Goal: Check status: Check status

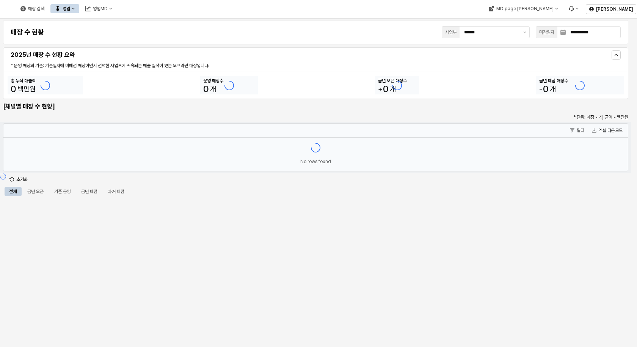
click at [79, 5] on button "영업" at bounding box center [64, 8] width 29 height 9
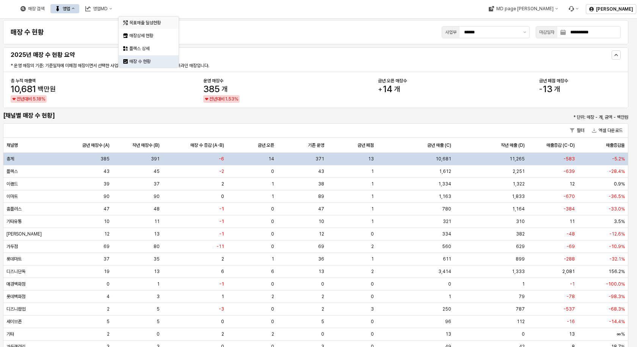
click at [139, 21] on div "목표매출 달성현황" at bounding box center [149, 23] width 40 height 6
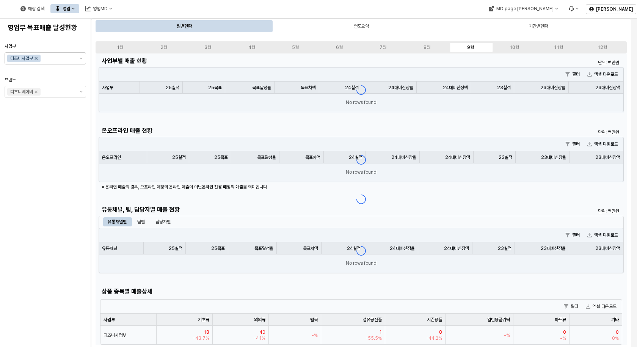
click at [38, 58] on icon "Remove 디즈니사업부" at bounding box center [36, 58] width 3 height 3
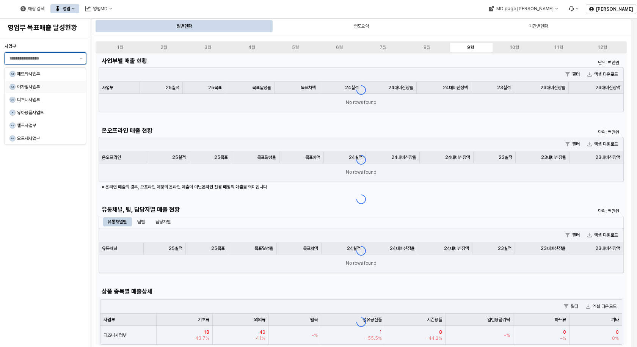
click at [52, 84] on div "아가방사업부" at bounding box center [47, 87] width 60 height 6
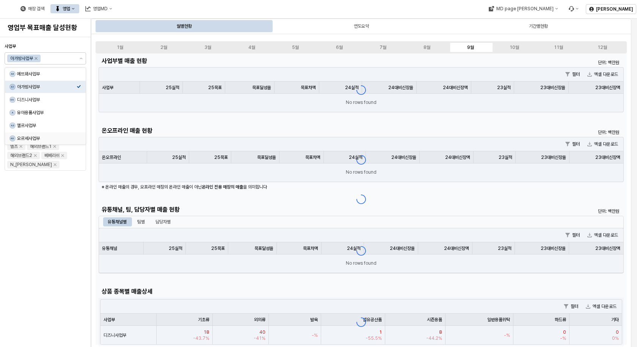
click at [59, 207] on div "사업부 아가방사업부 브랜드 아가방 디어베이비 냅베이비(공통) 온라인 디어베이비 온라인용품(사입) 퓨토시크릿리뉴얼 꼬똥드베베 디자인스킨 엘츠 해…" at bounding box center [45, 192] width 81 height 304
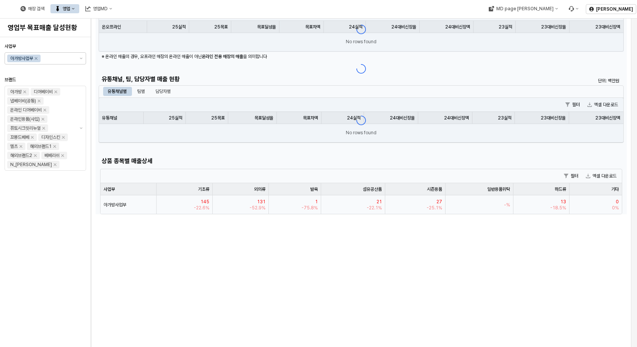
scroll to position [152, 0]
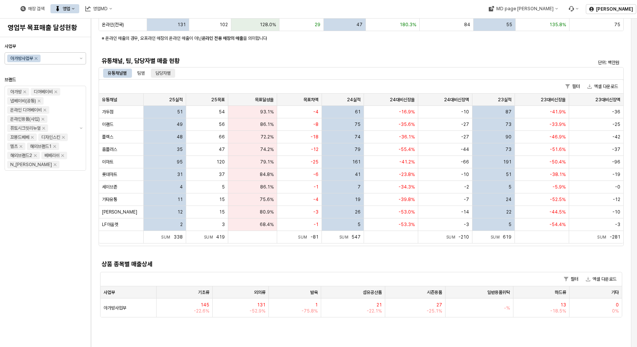
click at [164, 73] on div "담당자별" at bounding box center [162, 73] width 15 height 9
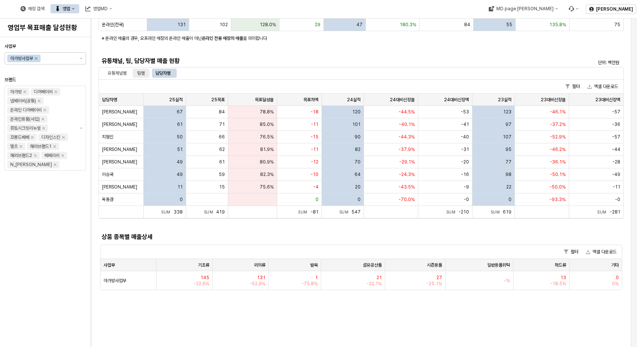
click at [139, 72] on div "팀별" at bounding box center [141, 73] width 8 height 9
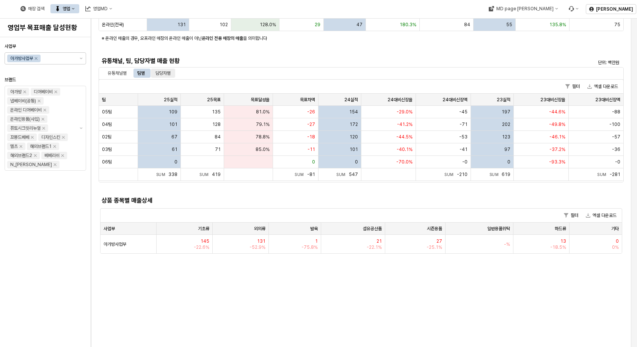
click at [165, 72] on div "담당자별" at bounding box center [162, 73] width 15 height 9
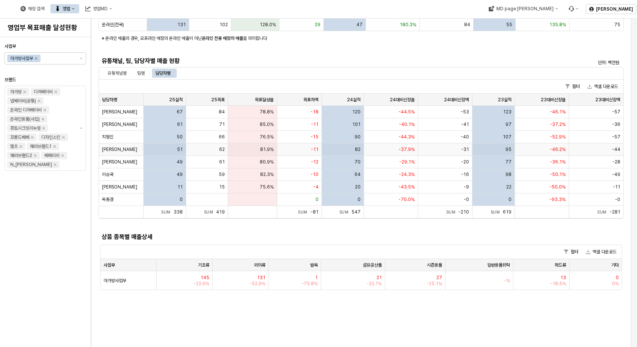
click at [221, 150] on span "62" at bounding box center [222, 149] width 6 height 6
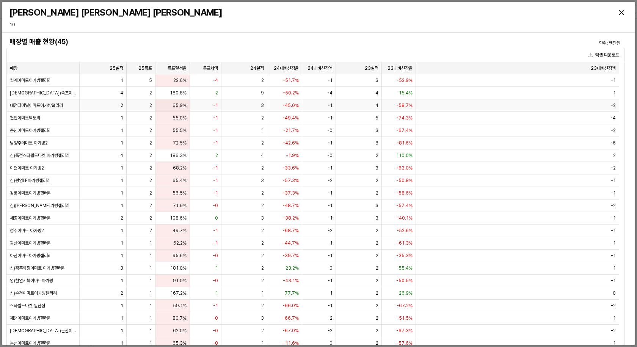
drag, startPoint x: 142, startPoint y: 109, endPoint x: 418, endPoint y: 45, distance: 282.4
click at [418, 45] on h4 "매장별 매출 현황(45)" at bounding box center [237, 42] width 457 height 8
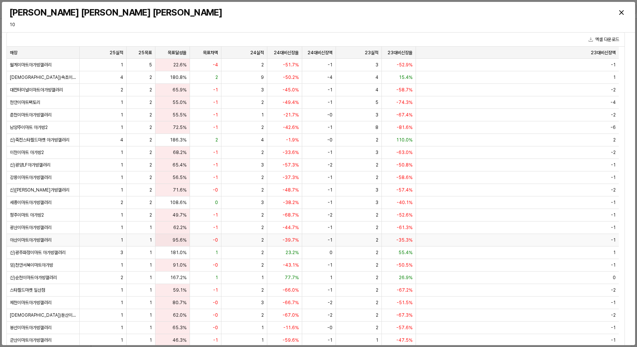
scroll to position [0, 0]
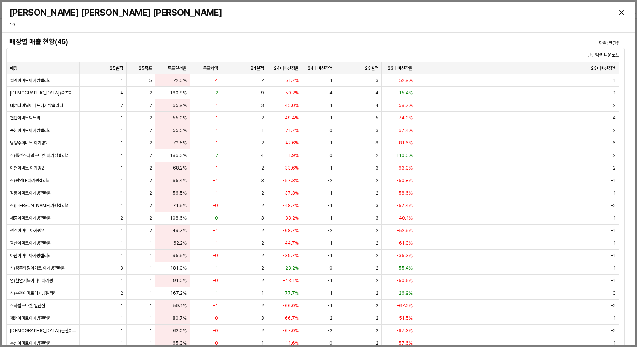
click at [234, 23] on div "[PERSON_NAME] [PERSON_NAME] [PERSON_NAME] 10" at bounding box center [318, 17] width 624 height 24
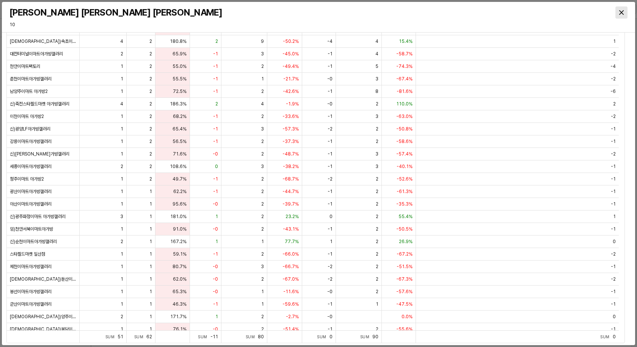
click at [621, 12] on icon "Close" at bounding box center [621, 12] width 5 height 5
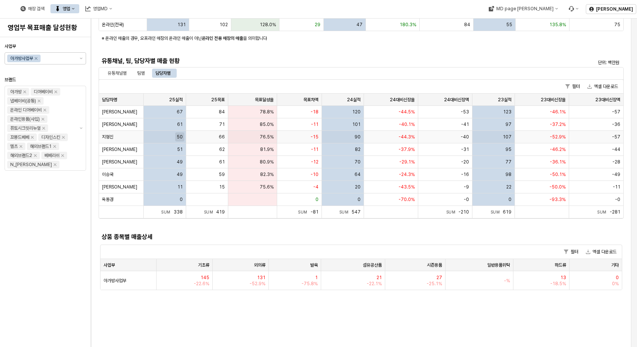
click at [177, 136] on span "50" at bounding box center [180, 137] width 6 height 6
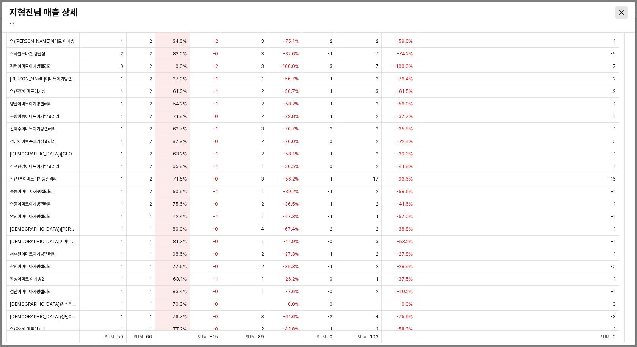
click at [622, 14] on icon "Close" at bounding box center [621, 12] width 5 height 5
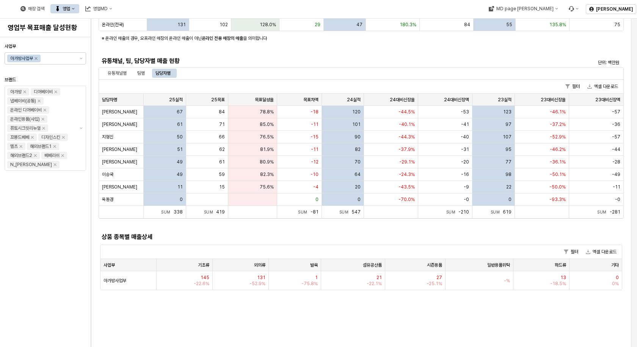
click at [7, 230] on div "사업부 아가방사업부 브랜드 아가방 디어베이비 냅베이비(공통) 온라인 디어베이비 온라인용품(사입) 퓨토시크릿리뉴얼 꼬똥드베베 디자인스킨 엘츠 해…" at bounding box center [45, 192] width 81 height 304
click at [65, 269] on div "사업부 아가방사업부 브랜드 아가방 디어베이비 냅베이비(공통) 온라인 디어베이비 온라인용품(사입) 퓨토시크릿리뉴얼 꼬똥드베베 디자인스킨 엘츠 해…" at bounding box center [45, 192] width 81 height 304
click at [70, 259] on div "사업부 아가방사업부 브랜드 아가방 디어베이비 냅베이비(공통) 온라인 디어베이비 온라인용품(사입) 퓨토시크릿리뉴얼 꼬똥드베베 디자인스킨 엘츠 해…" at bounding box center [45, 192] width 81 height 304
drag, startPoint x: 61, startPoint y: 269, endPoint x: 53, endPoint y: 267, distance: 7.8
click at [61, 269] on div "사업부 아가방사업부 브랜드 아가방 디어베이비 냅베이비(공통) 온라인 디어베이비 온라인용품(사입) 퓨토시크릿리뉴얼 꼬똥드베베 디자인스킨 엘츠 해…" at bounding box center [45, 192] width 81 height 304
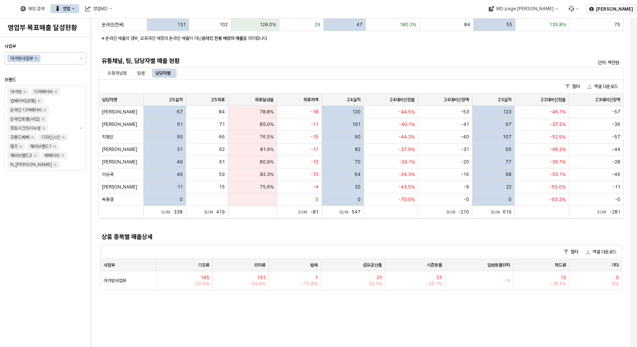
click at [37, 281] on div "사업부 아가방사업부 브랜드 아가방 디어베이비 냅베이비(공통) 온라인 디어베이비 온라인용품(사입) 퓨토시크릿리뉴얼 꼬똥드베베 디자인스킨 엘츠 해…" at bounding box center [45, 192] width 81 height 304
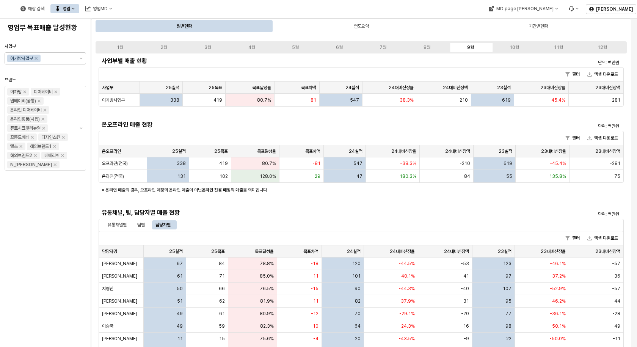
scroll to position [189, 0]
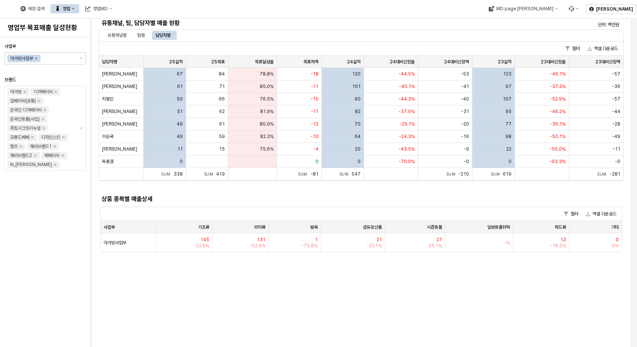
click at [71, 293] on div "사업부 아가방사업부 브랜드 아가방 디어베이비 냅베이비(공통) 온라인 디어베이비 온라인용품(사입) 퓨토시크릿리뉴얼 꼬똥드베베 디자인스킨 엘츠 해…" at bounding box center [45, 192] width 81 height 304
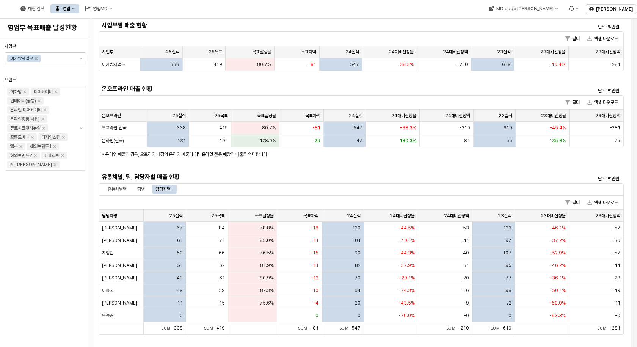
scroll to position [0, 0]
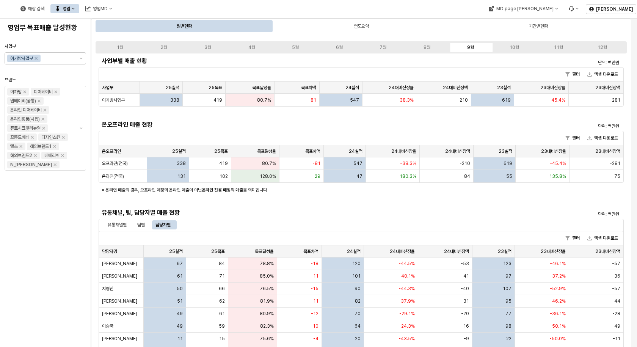
click at [64, 221] on div "사업부 아가방사업부 브랜드 아가방 디어베이비 냅베이비(공통) 온라인 디어베이비 온라인용품(사입) 퓨토시크릿리뉴얼 꼬똥드베베 디자인스킨 엘츠 해…" at bounding box center [45, 192] width 81 height 304
click at [60, 247] on div "사업부 아가방사업부 브랜드 아가방 디어베이비 냅베이비(공통) 온라인 디어베이비 온라인용품(사입) 퓨토시크릿리뉴얼 꼬똥드베베 디자인스킨 엘츠 해…" at bounding box center [45, 192] width 81 height 304
click at [61, 295] on div "사업부 아가방사업부 브랜드 아가방 디어베이비 냅베이비(공통) 온라인 디어베이비 온라인용품(사입) 퓨토시크릿리뉴얼 꼬똥드베베 디자인스킨 엘츠 해…" at bounding box center [45, 192] width 81 height 304
